Goal: Task Accomplishment & Management: Complete application form

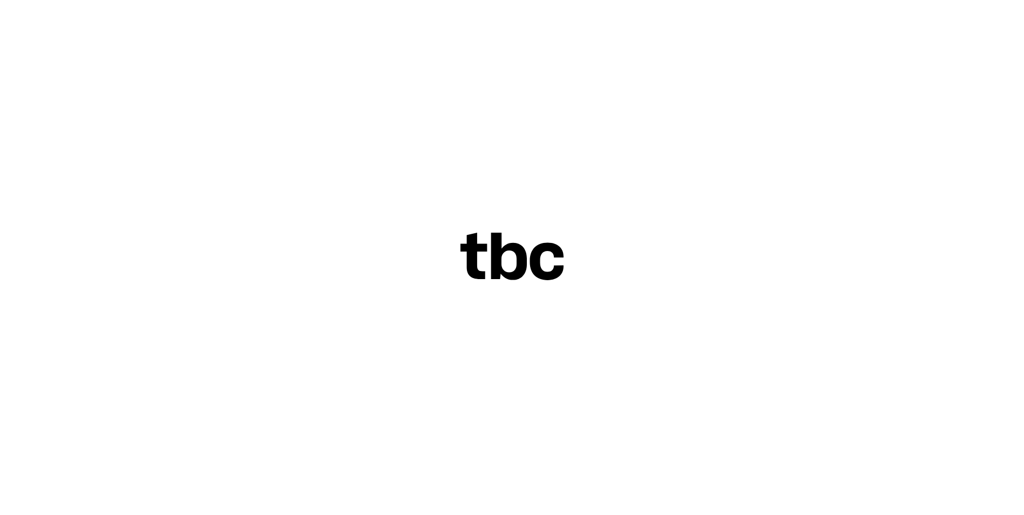
scroll to position [33, 0]
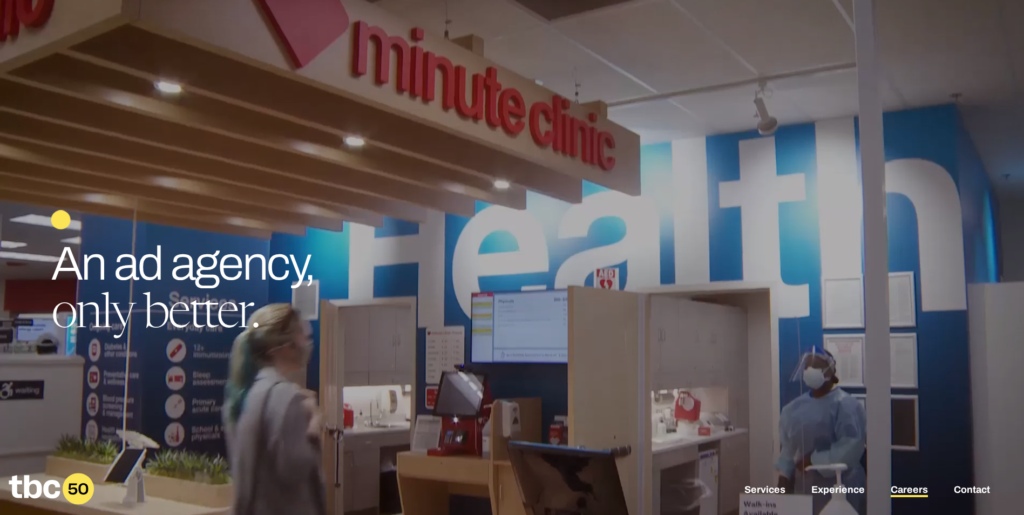
click at [925, 489] on link "Careers" at bounding box center [909, 490] width 37 height 13
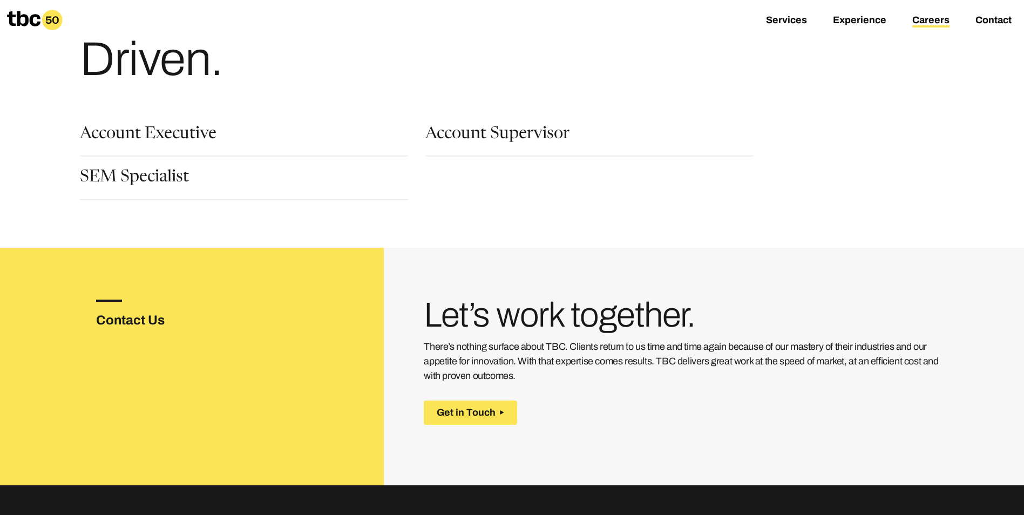
scroll to position [108, 0]
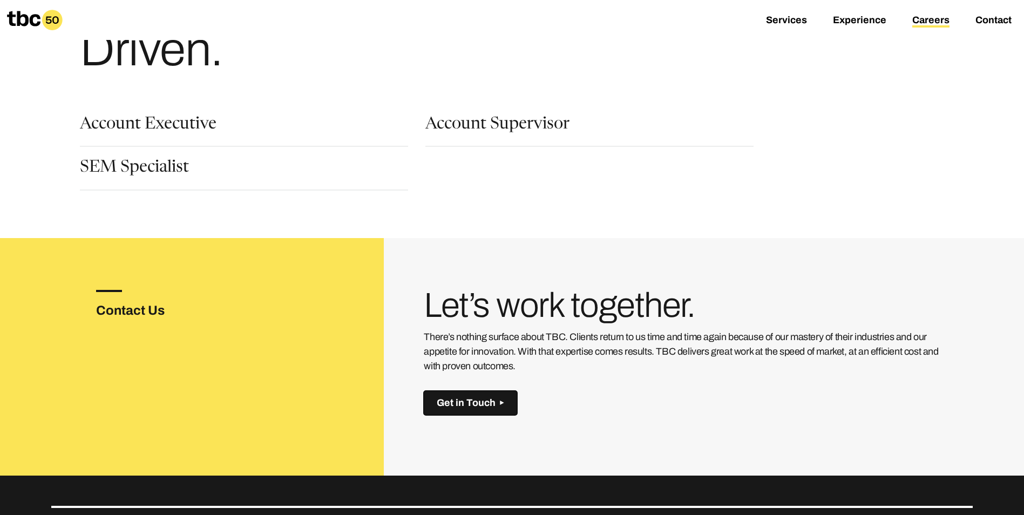
click at [473, 402] on span "Get in Touch" at bounding box center [466, 402] width 59 height 11
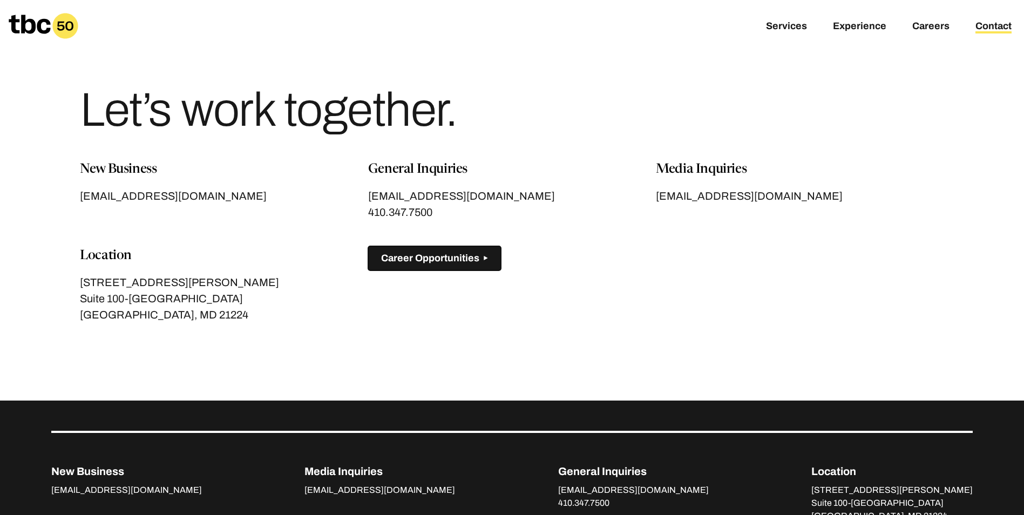
click at [462, 257] on span "Career Opportunities" at bounding box center [430, 258] width 98 height 11
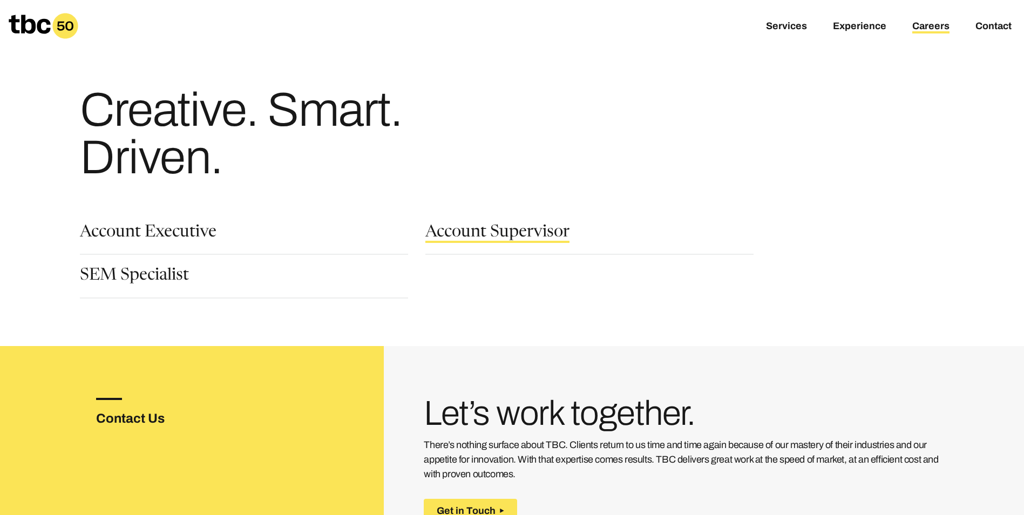
click at [462, 240] on link "Account Supervisor" at bounding box center [497, 234] width 144 height 18
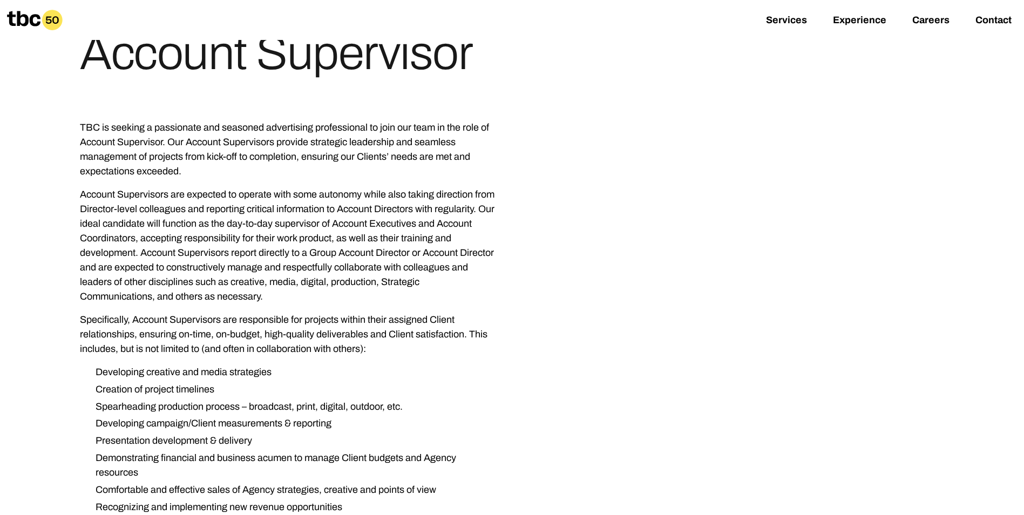
scroll to position [108, 0]
